Goal: Check status: Check status

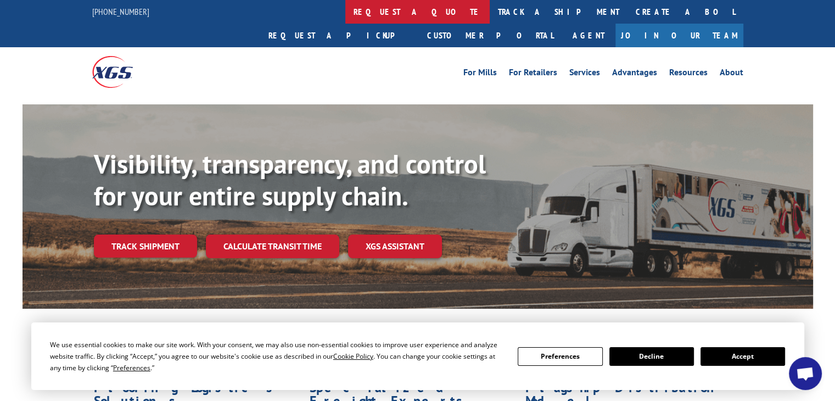
drag, startPoint x: 373, startPoint y: 8, endPoint x: 335, endPoint y: 11, distance: 38.0
click at [345, 11] on link "request a quote" at bounding box center [417, 12] width 144 height 24
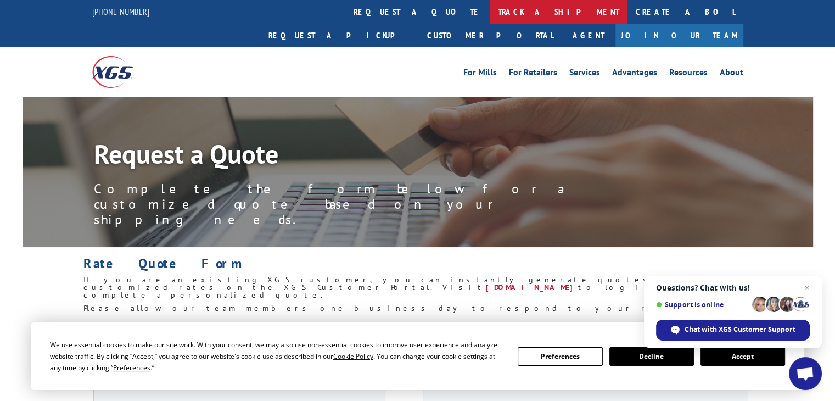
click at [489, 14] on link "track a shipment" at bounding box center [558, 12] width 138 height 24
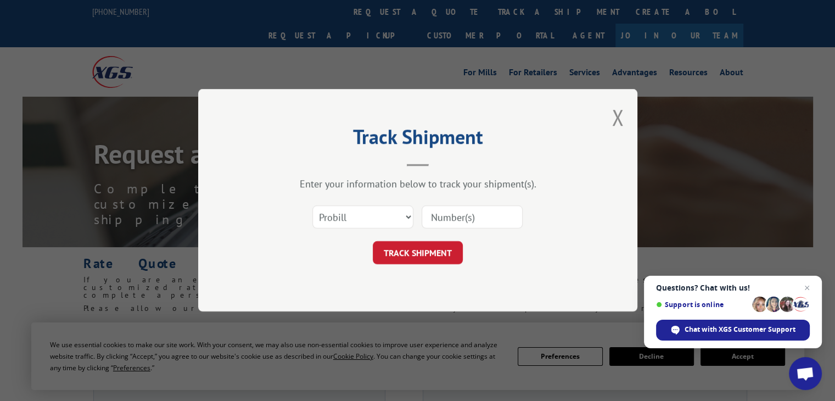
click at [461, 221] on input at bounding box center [471, 217] width 101 height 23
paste input "17442910,"
type input "17442910"
click at [419, 249] on button "TRACK SHIPMENT" at bounding box center [418, 252] width 90 height 23
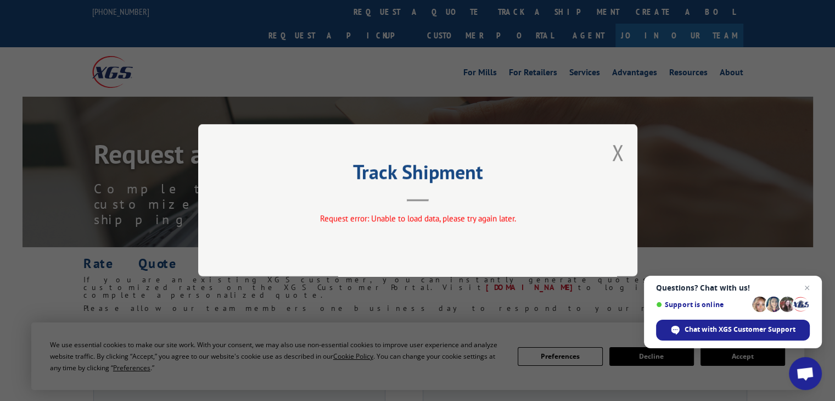
click at [623, 156] on div "Track Shipment Request error: Unable to load data, please try again later." at bounding box center [417, 200] width 439 height 152
click at [618, 154] on button "Close modal" at bounding box center [617, 152] width 12 height 29
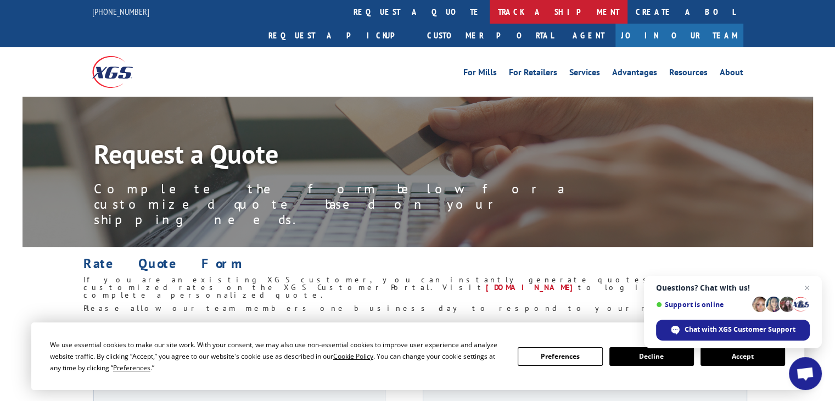
click at [489, 16] on link "track a shipment" at bounding box center [558, 12] width 138 height 24
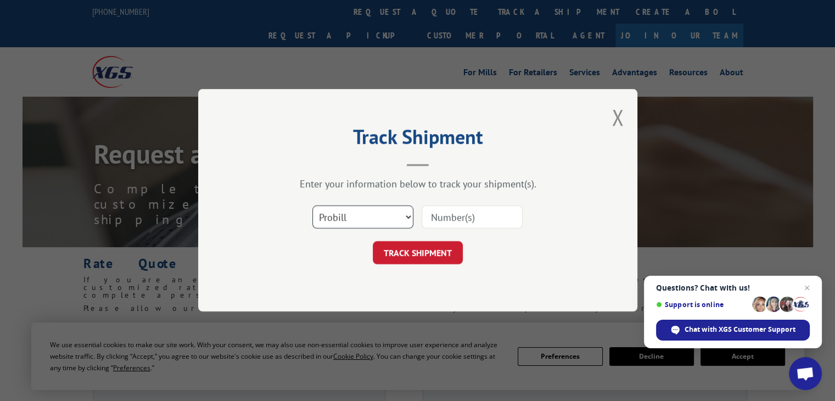
click at [368, 207] on select "Select category... Probill BOL PO" at bounding box center [362, 217] width 101 height 23
select select "bol"
click at [312, 206] on select "Select category... Probill BOL PO" at bounding box center [362, 217] width 101 height 23
click at [463, 213] on input at bounding box center [471, 217] width 101 height 23
paste input "17442910,"
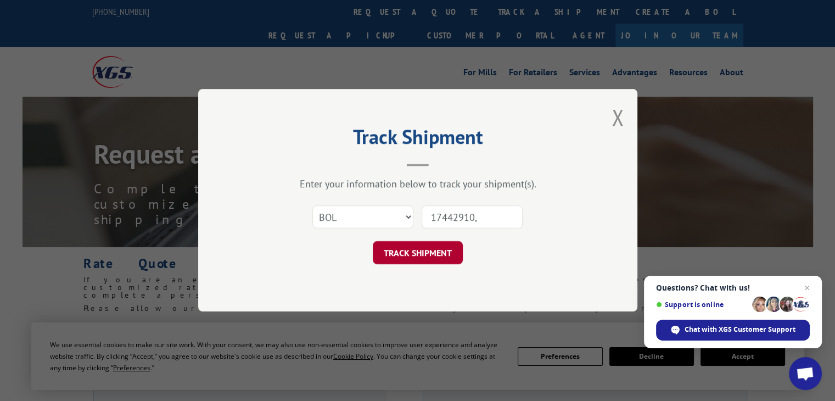
type input "17442910,"
click at [409, 260] on button "TRACK SHIPMENT" at bounding box center [418, 252] width 90 height 23
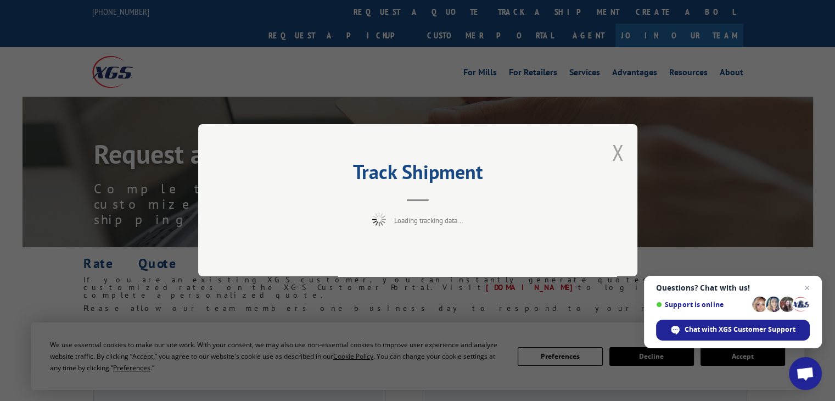
click at [616, 156] on button "Close modal" at bounding box center [617, 152] width 12 height 29
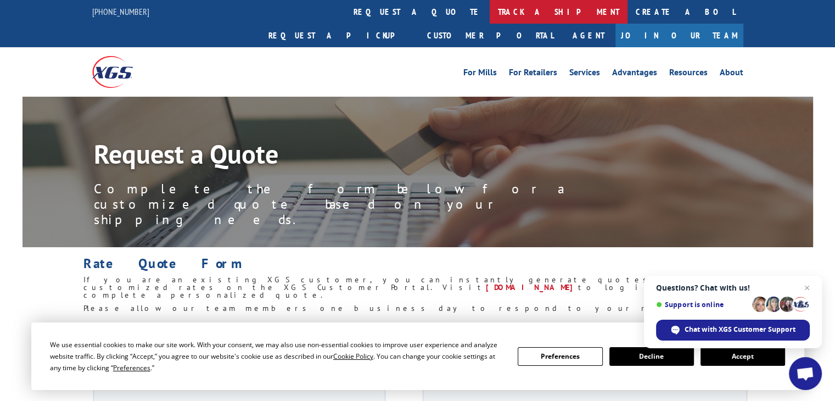
click at [489, 10] on link "track a shipment" at bounding box center [558, 12] width 138 height 24
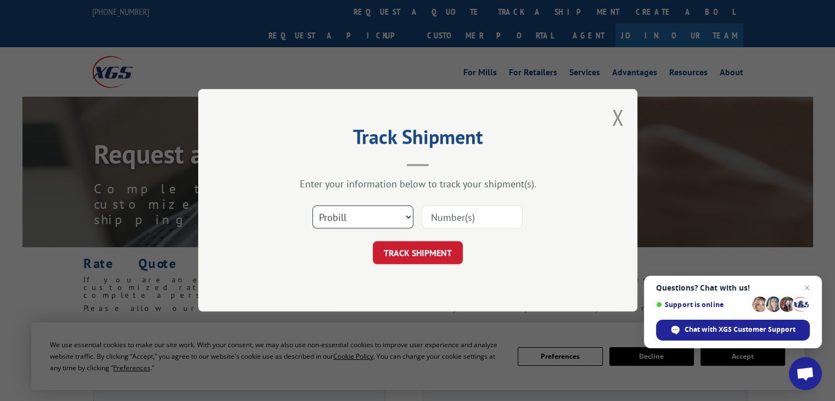
click at [368, 209] on select "Select category... Probill BOL PO" at bounding box center [362, 217] width 101 height 23
select select "bol"
click at [312, 206] on select "Select category... Probill BOL PO" at bounding box center [362, 217] width 101 height 23
click at [447, 223] on input at bounding box center [471, 217] width 101 height 23
paste input "17442910,"
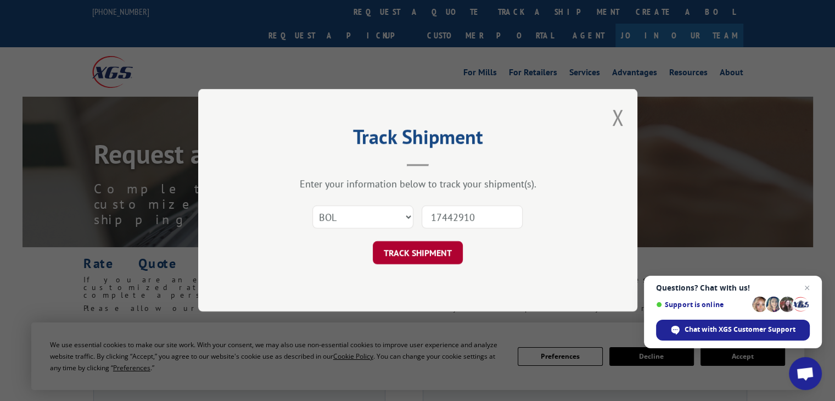
type input "17442910"
click at [406, 249] on button "TRACK SHIPMENT" at bounding box center [418, 252] width 90 height 23
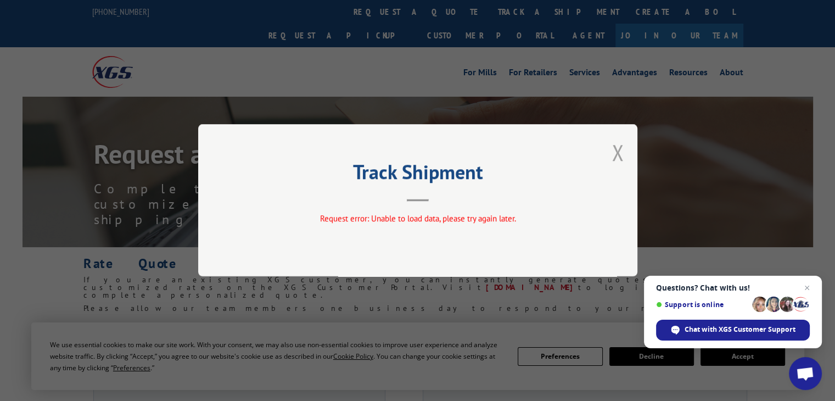
click at [617, 153] on button "Close modal" at bounding box center [617, 152] width 12 height 29
